Goal: Task Accomplishment & Management: Complete application form

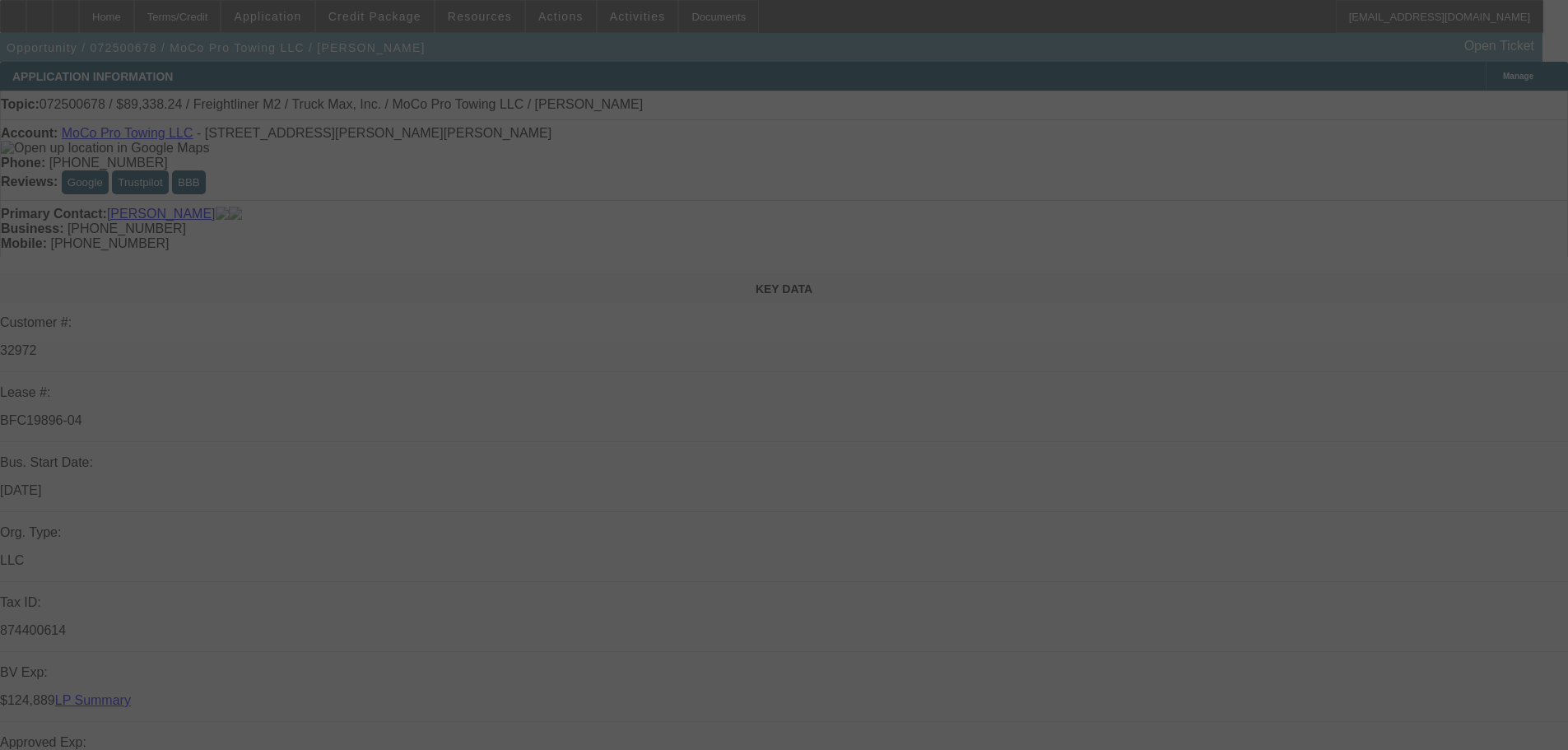
select select "0"
select select "6"
select select "0"
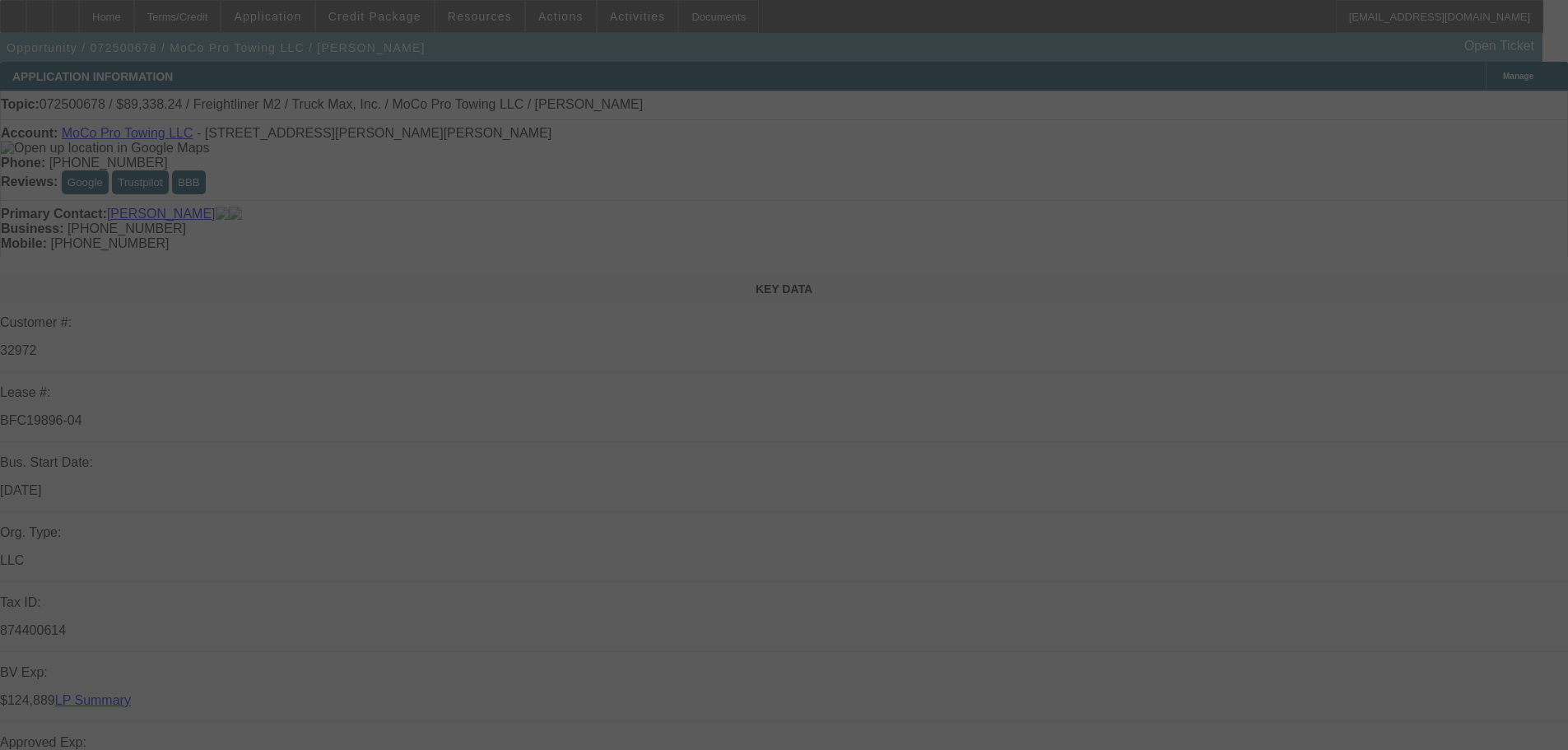
select select "0"
select select "6"
select select "0"
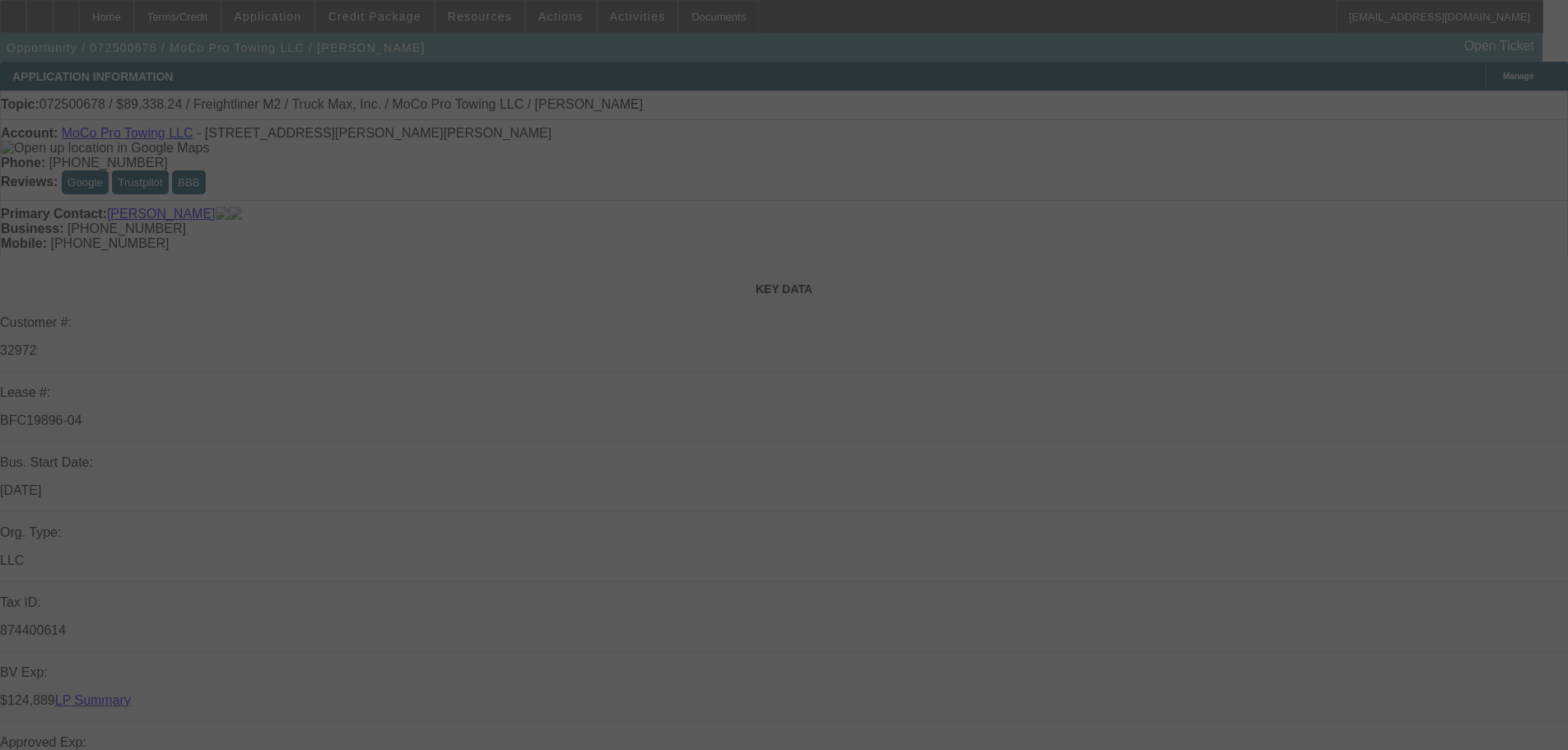
select select "0"
select select "6"
select select "0"
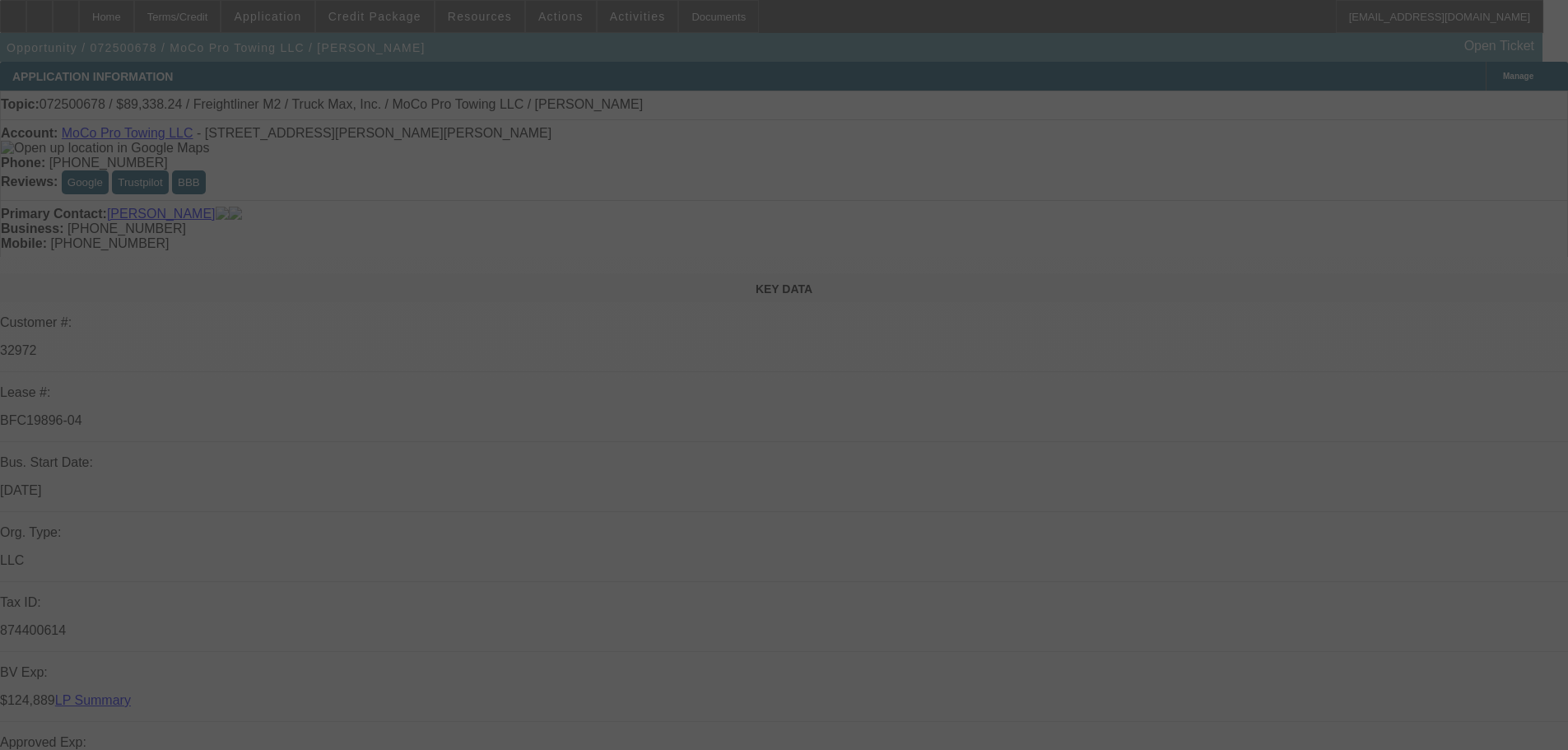
select select "6"
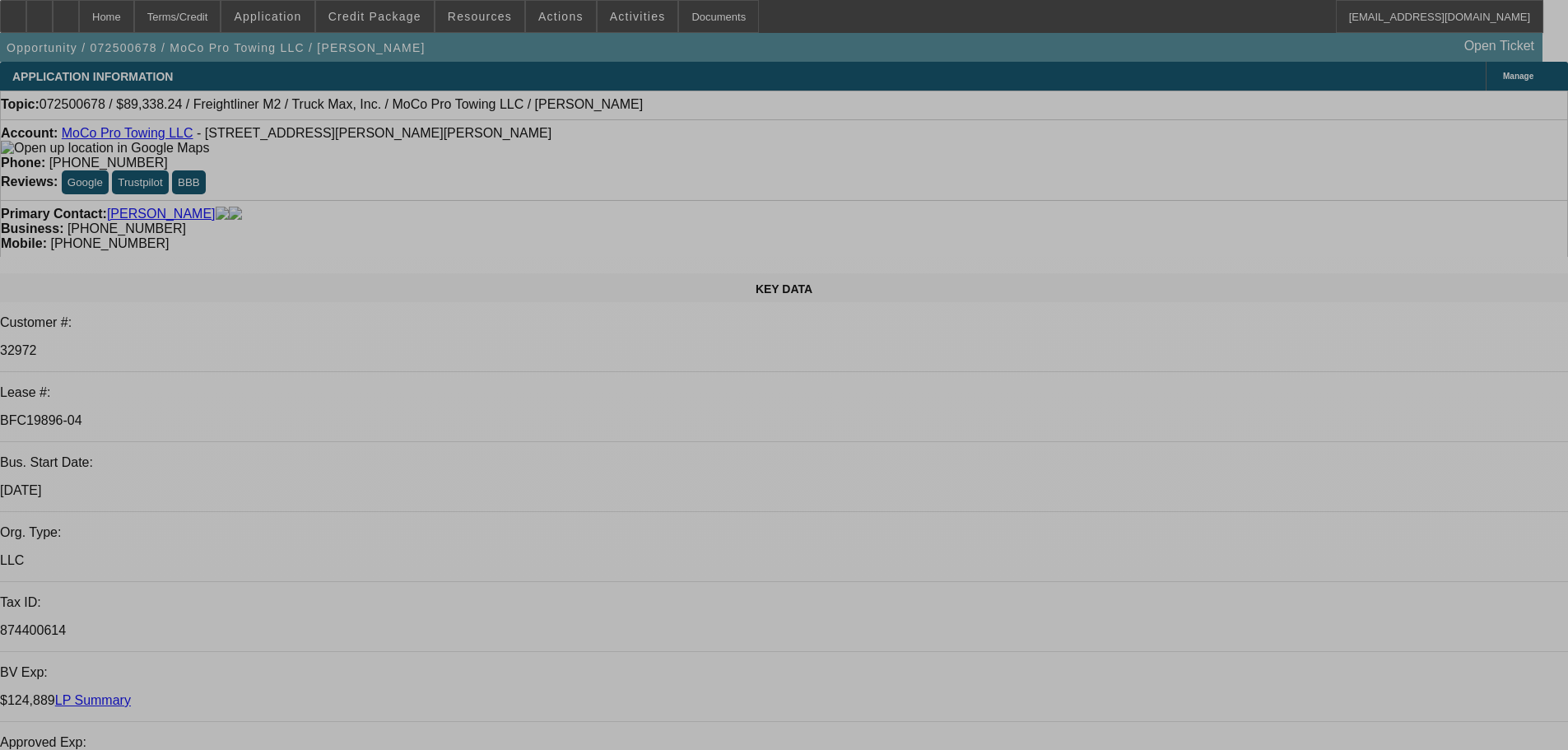
select select "0"
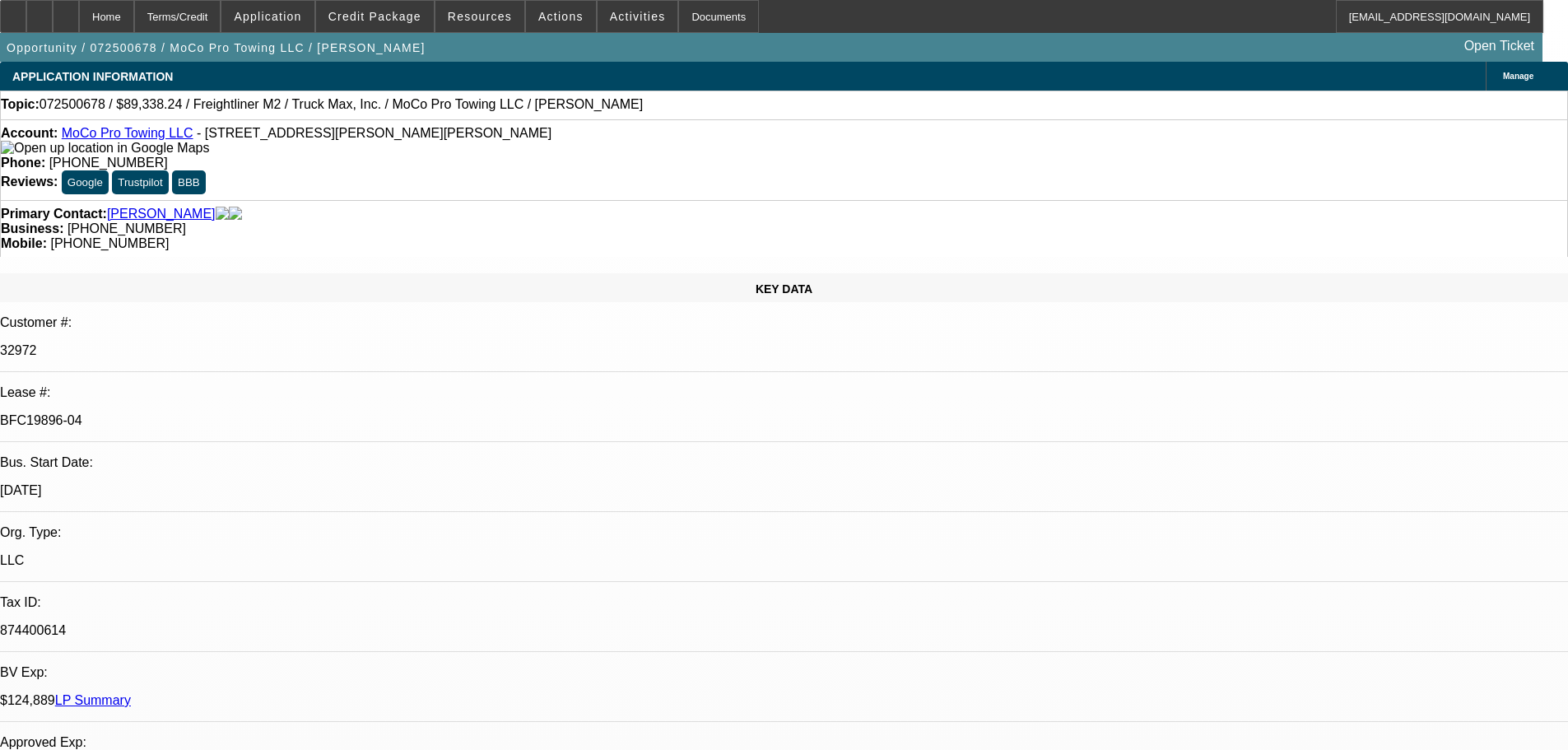
select select "0"
select select "6"
select select "0"
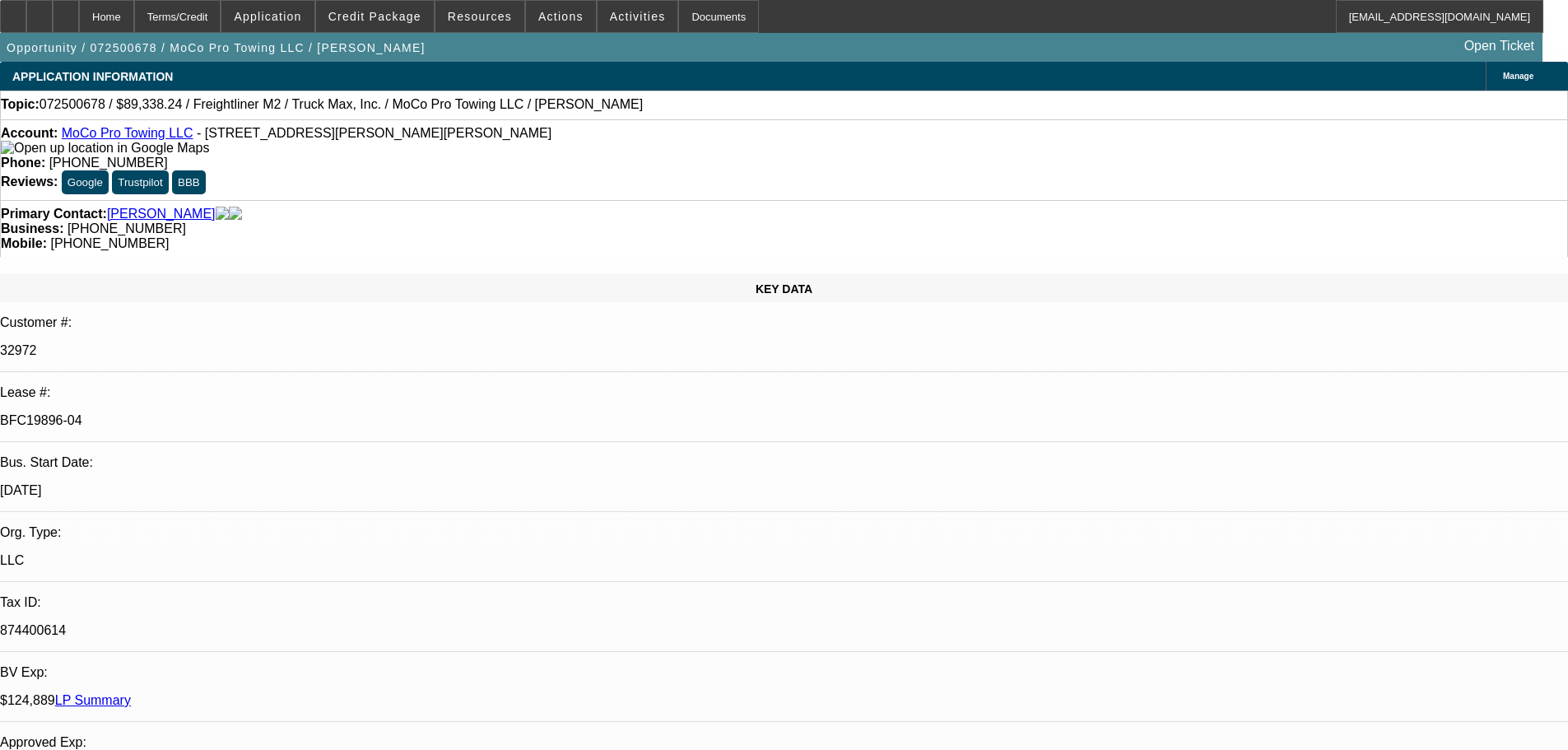
select select "0"
select select "6"
select select "0"
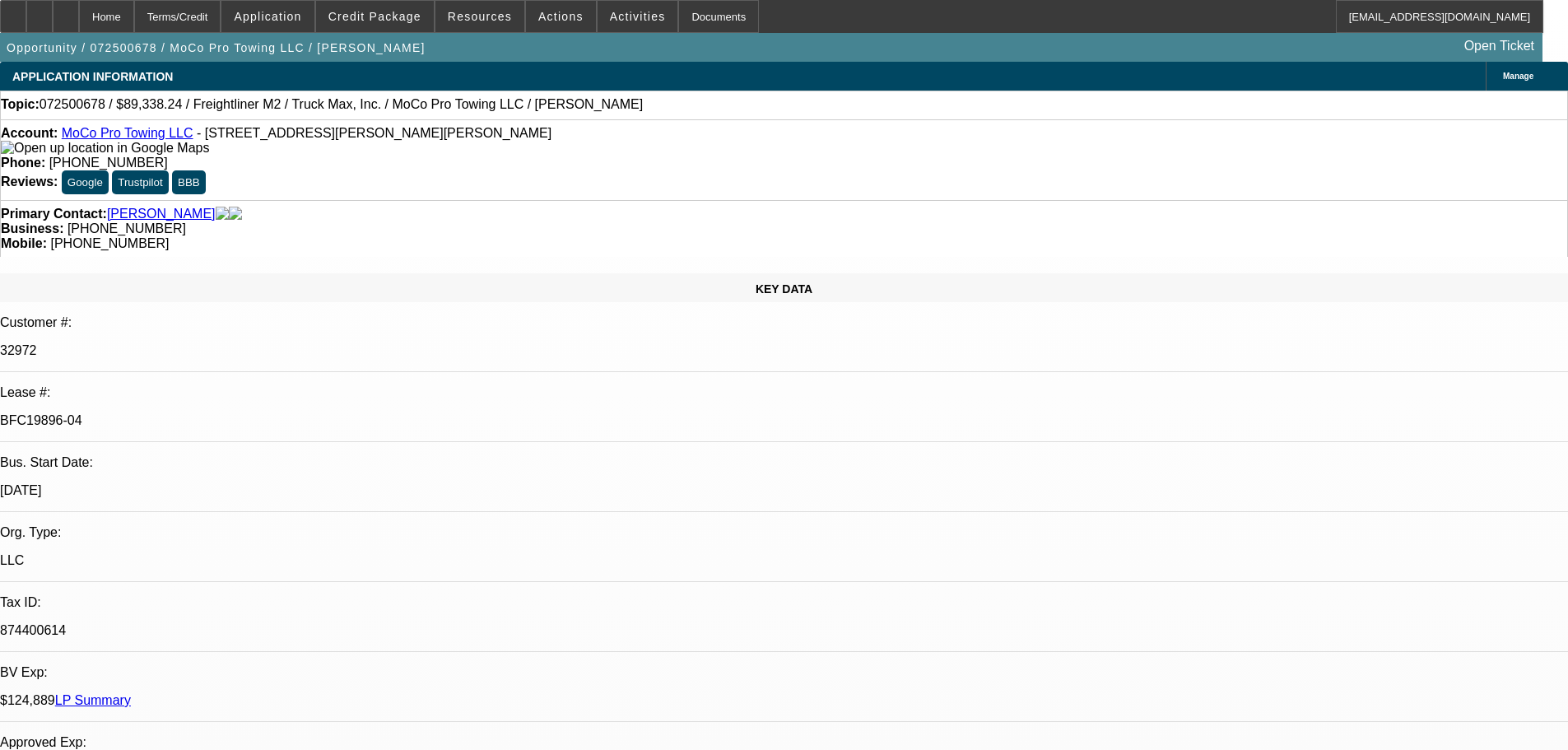
select select "6"
select select "0"
select select "6"
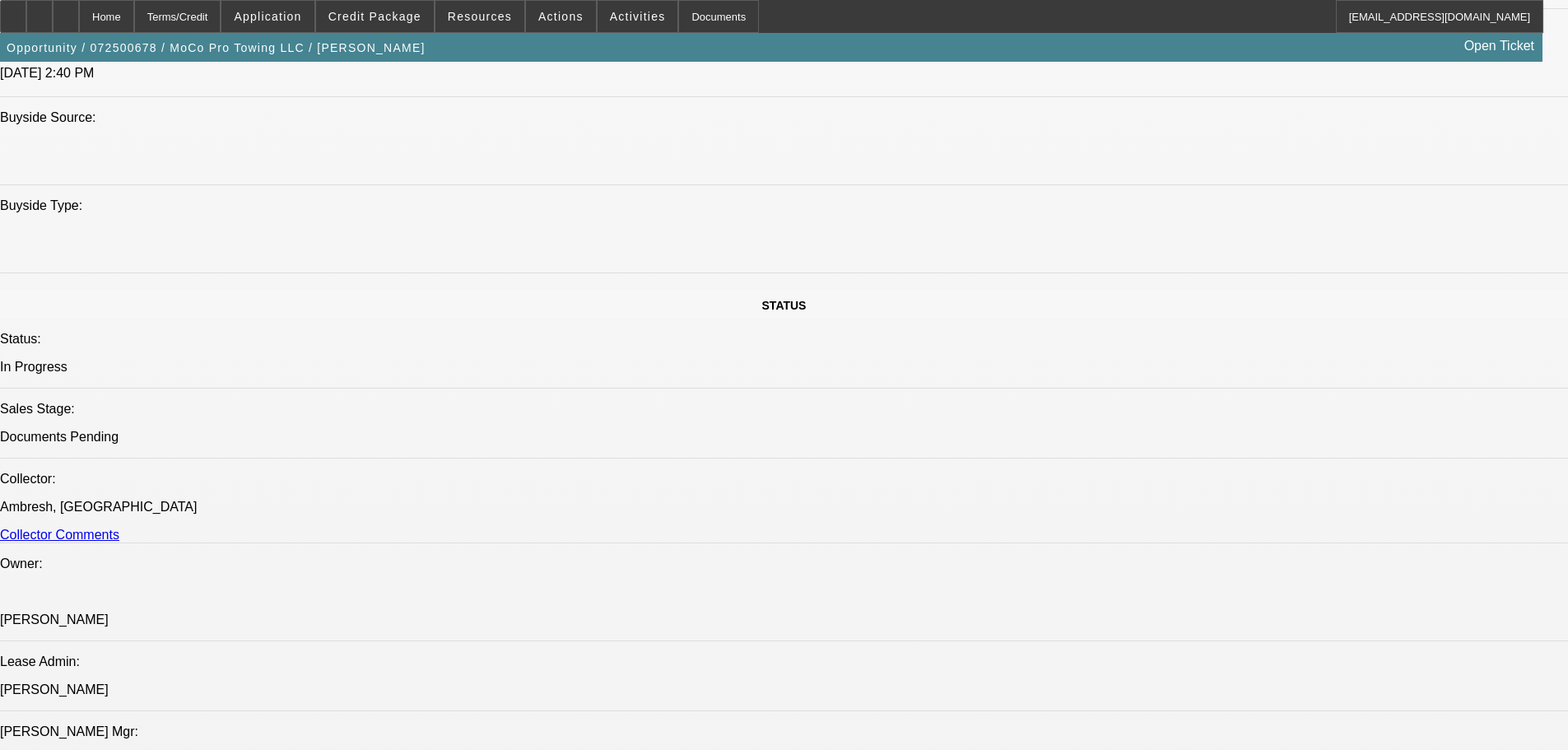
scroll to position [1564, 0]
